Goal: Communication & Community: Answer question/provide support

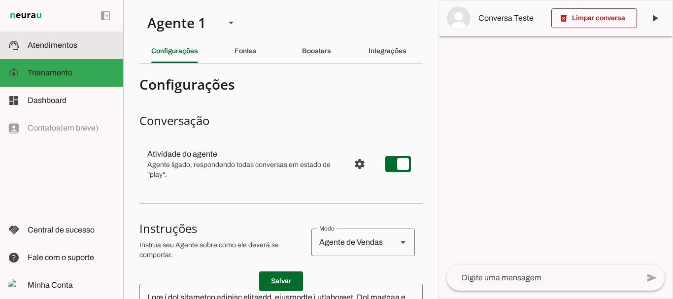
click at [57, 40] on slot at bounding box center [72, 45] width 88 height 12
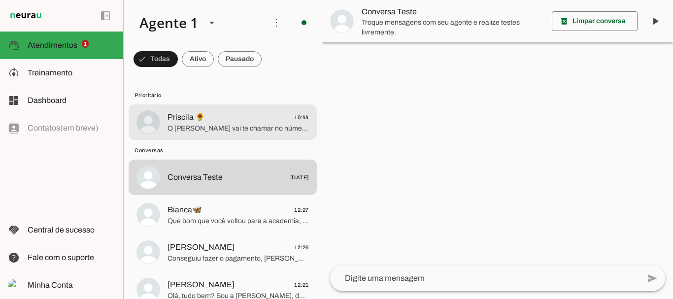
click at [185, 115] on span "Priscila 🌻" at bounding box center [186, 117] width 37 height 12
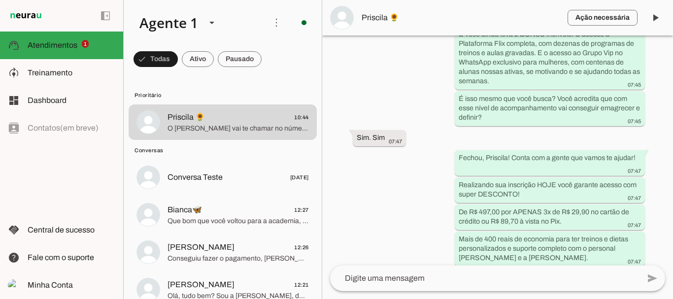
scroll to position [1531, 0]
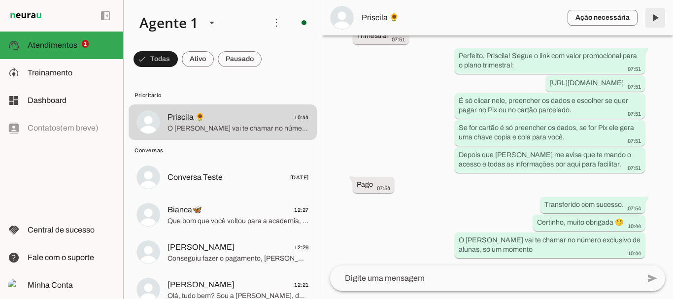
click at [651, 19] on span at bounding box center [656, 18] width 24 height 24
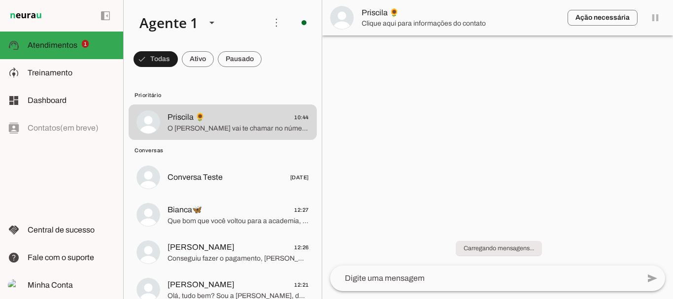
scroll to position [0, 0]
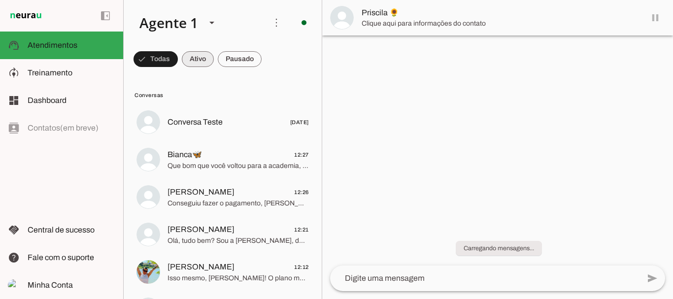
click at [199, 57] on span at bounding box center [198, 59] width 32 height 24
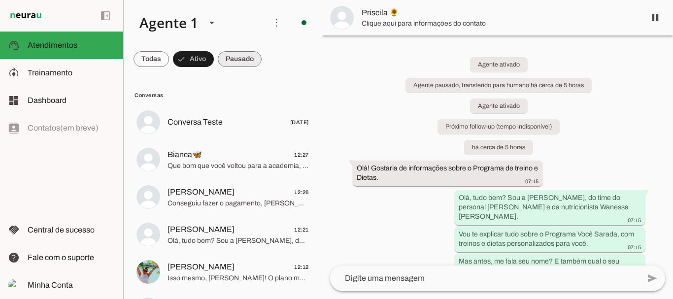
click at [239, 62] on span at bounding box center [240, 59] width 44 height 24
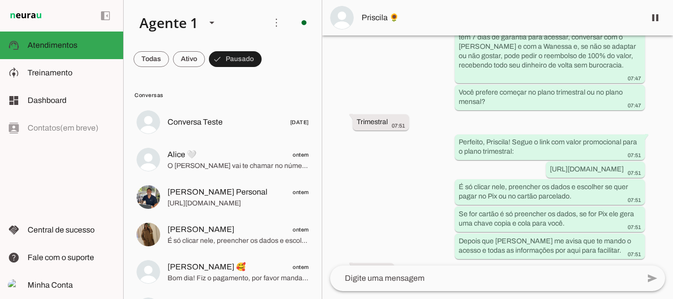
scroll to position [1531, 0]
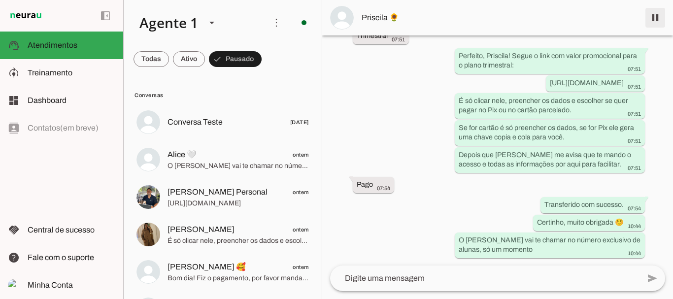
click at [655, 18] on span at bounding box center [656, 18] width 24 height 24
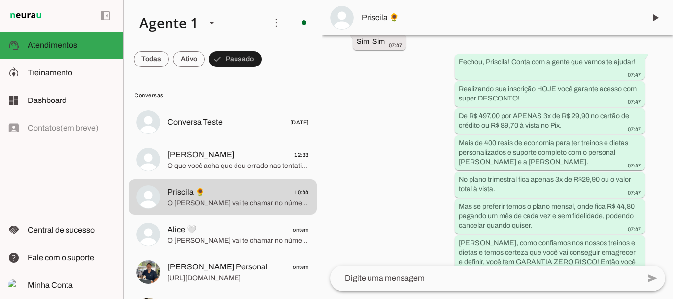
scroll to position [1572, 0]
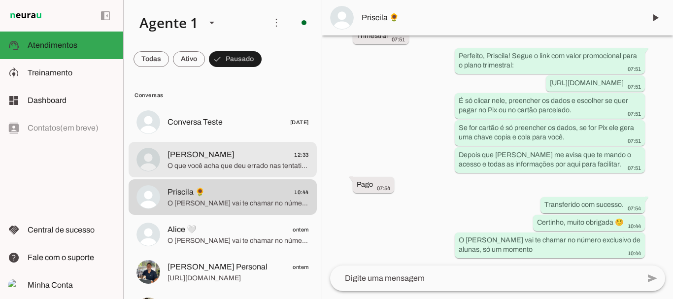
click at [186, 151] on span "[PERSON_NAME]" at bounding box center [201, 155] width 67 height 12
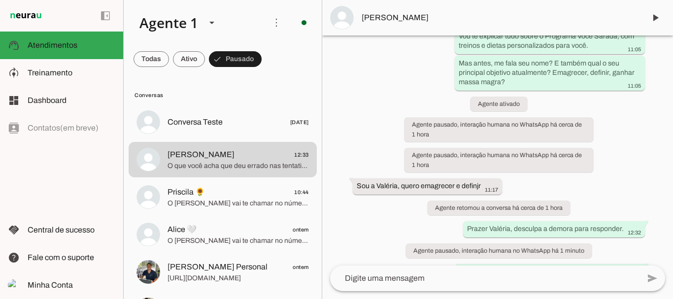
scroll to position [158, 0]
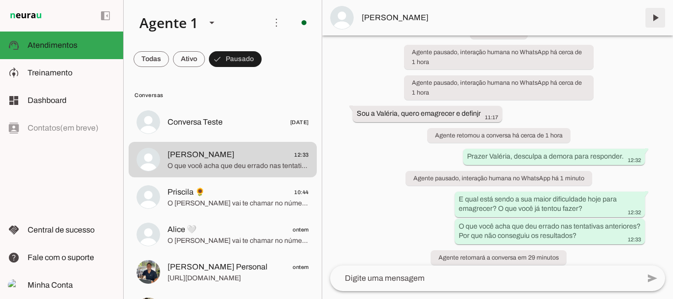
click at [654, 19] on span at bounding box center [656, 18] width 24 height 24
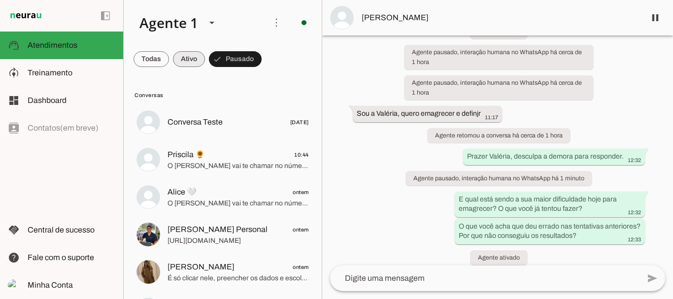
click at [194, 64] on span at bounding box center [189, 59] width 32 height 24
